Goal: Transaction & Acquisition: Purchase product/service

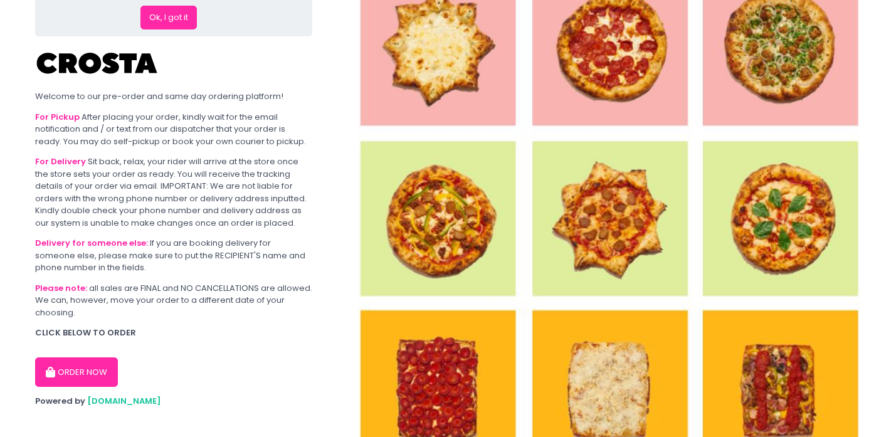
scroll to position [85, 0]
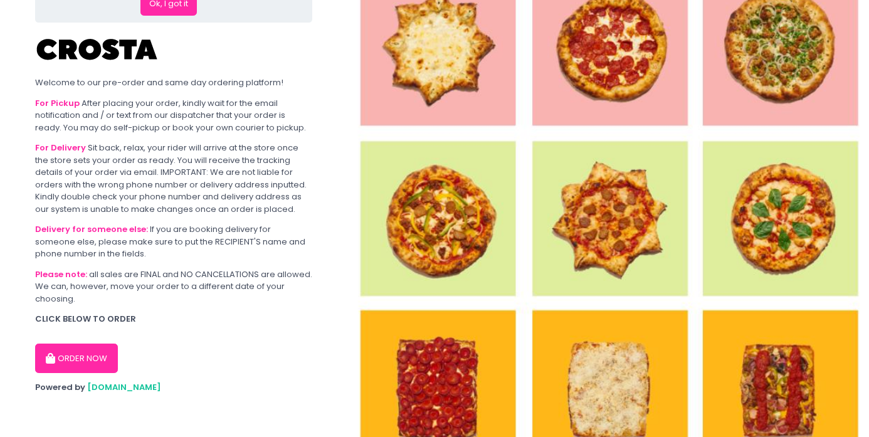
click at [80, 370] on button "ORDER NOW" at bounding box center [76, 358] width 83 height 30
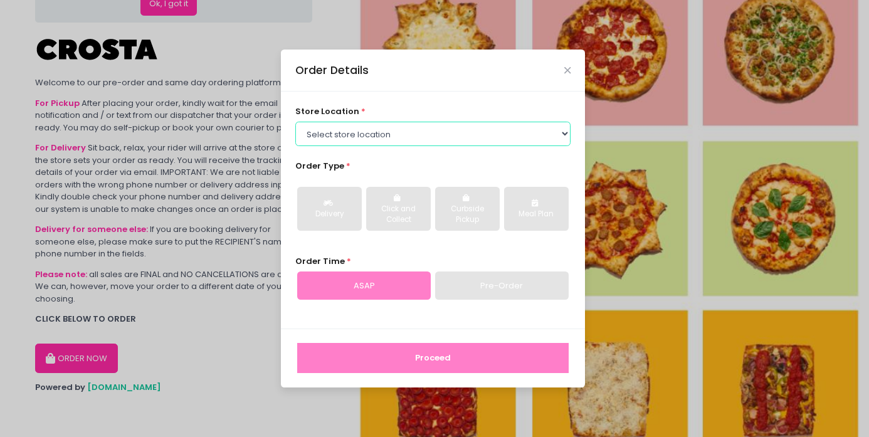
click at [360, 136] on select "Select store location [PERSON_NAME] Pizza - [PERSON_NAME] Pizza - [GEOGRAPHIC_D…" at bounding box center [433, 134] width 276 height 24
select select "5fabb2e53664a8677beaeb89"
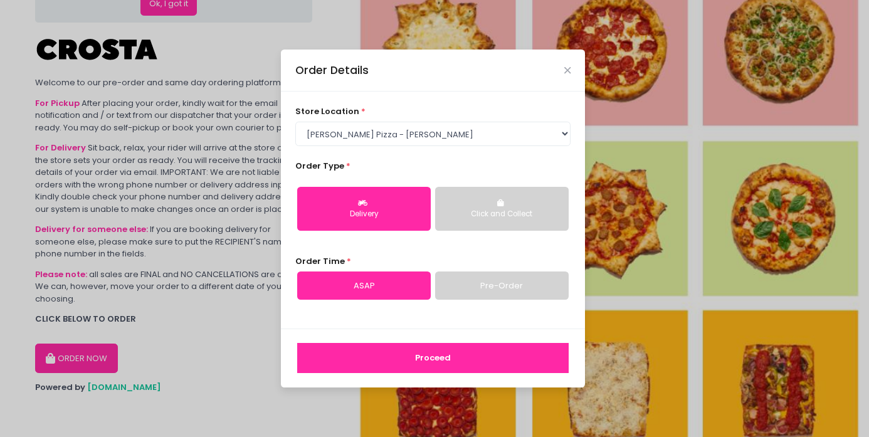
click at [480, 224] on button "Click and Collect" at bounding box center [502, 209] width 134 height 44
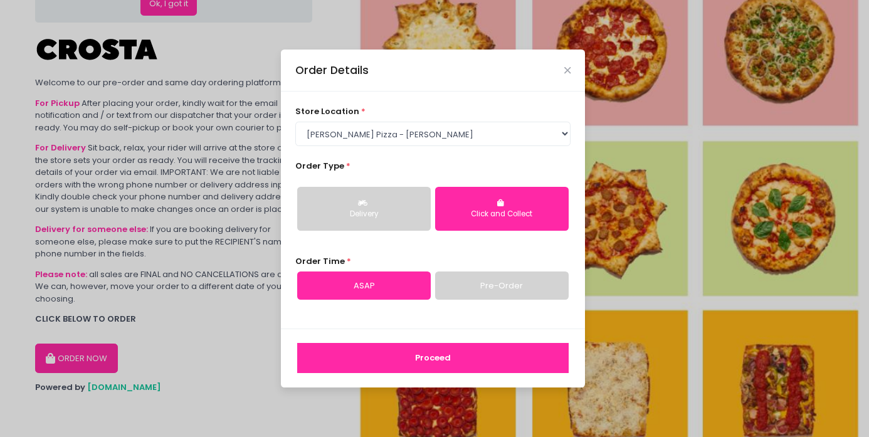
click at [473, 281] on link "Pre-Order" at bounding box center [502, 285] width 134 height 29
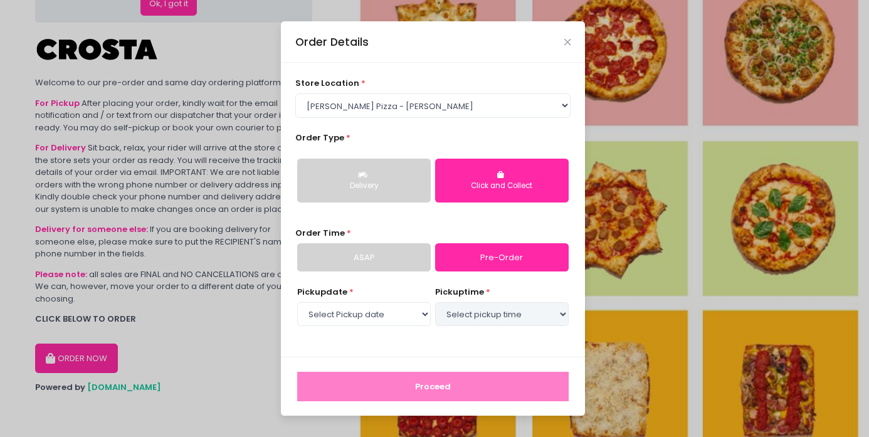
select select "[DATE]"
click at [459, 318] on select "Select pickup time 06:00 PM - 06:30 PM 06:30 PM - 07:00 PM 07:00 PM - 07:30 PM …" at bounding box center [502, 314] width 134 height 24
select select "20:30"
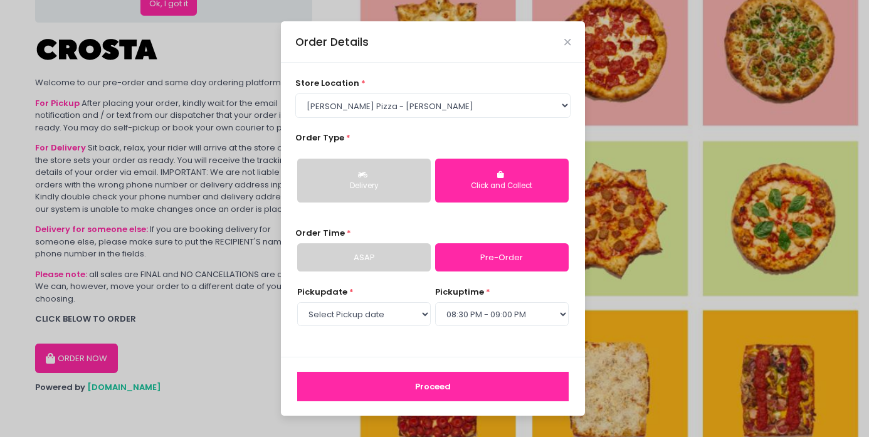
click at [436, 378] on button "Proceed" at bounding box center [432, 387] width 271 height 30
